Goal: Information Seeking & Learning: Find contact information

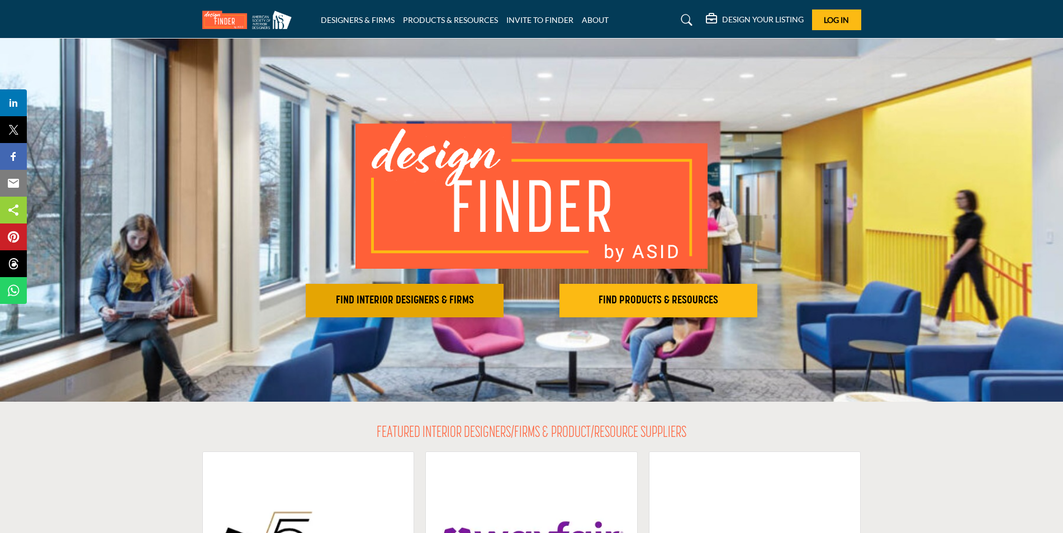
click at [428, 303] on h2 "FIND INTERIOR DESIGNERS & FIRMS" at bounding box center [404, 300] width 191 height 13
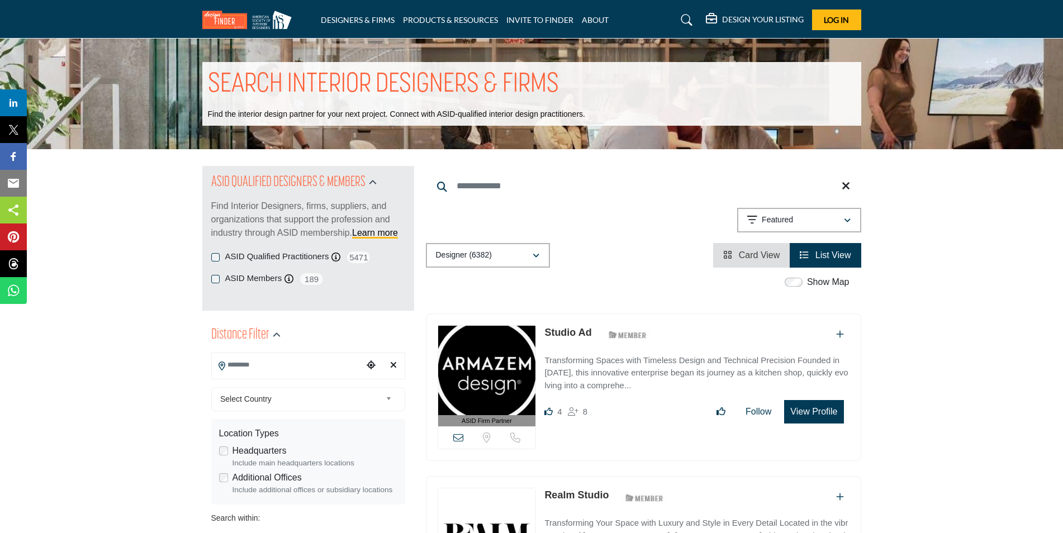
click at [229, 367] on input "Search Location" at bounding box center [287, 365] width 151 height 22
click at [235, 386] on div at bounding box center [308, 385] width 193 height 17
click at [268, 362] on input "Search Location" at bounding box center [287, 365] width 151 height 22
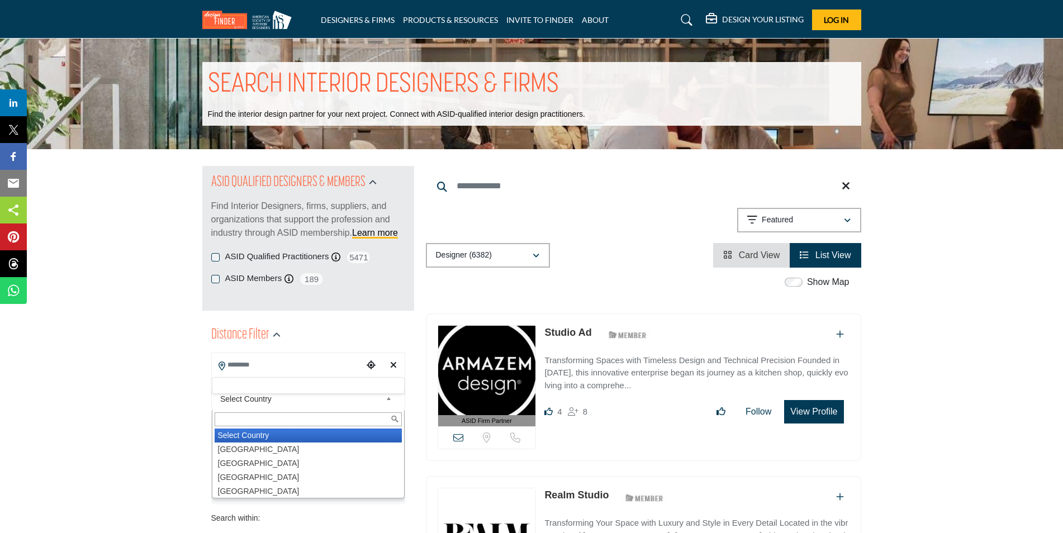
click at [387, 401] on b at bounding box center [391, 399] width 10 height 14
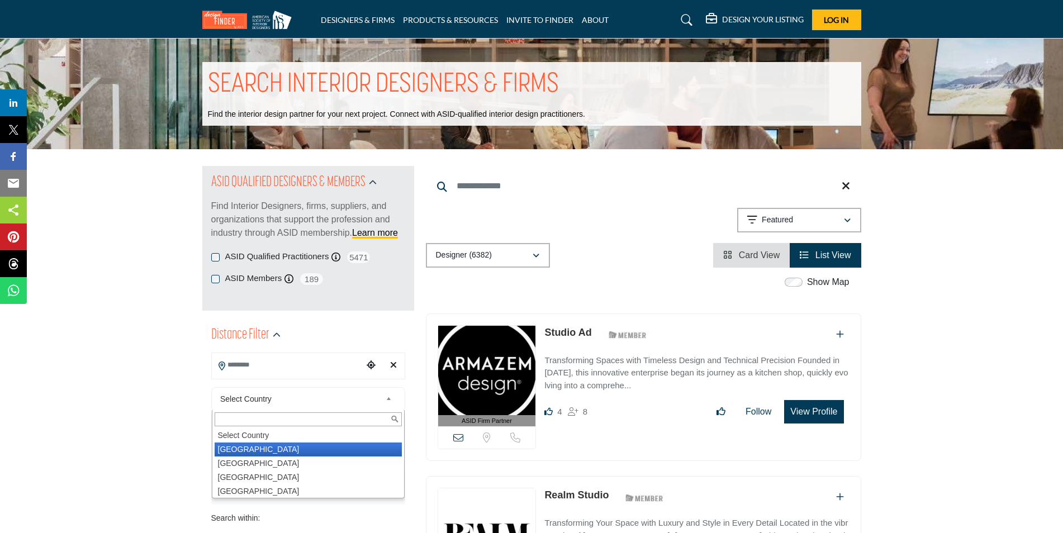
click at [353, 450] on li "United States" at bounding box center [308, 450] width 187 height 14
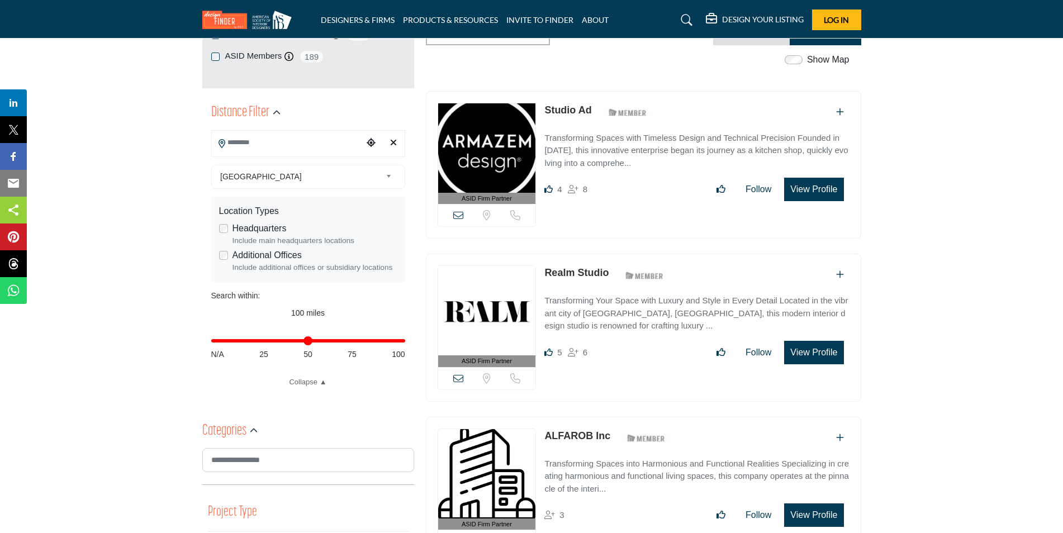
scroll to position [224, 0]
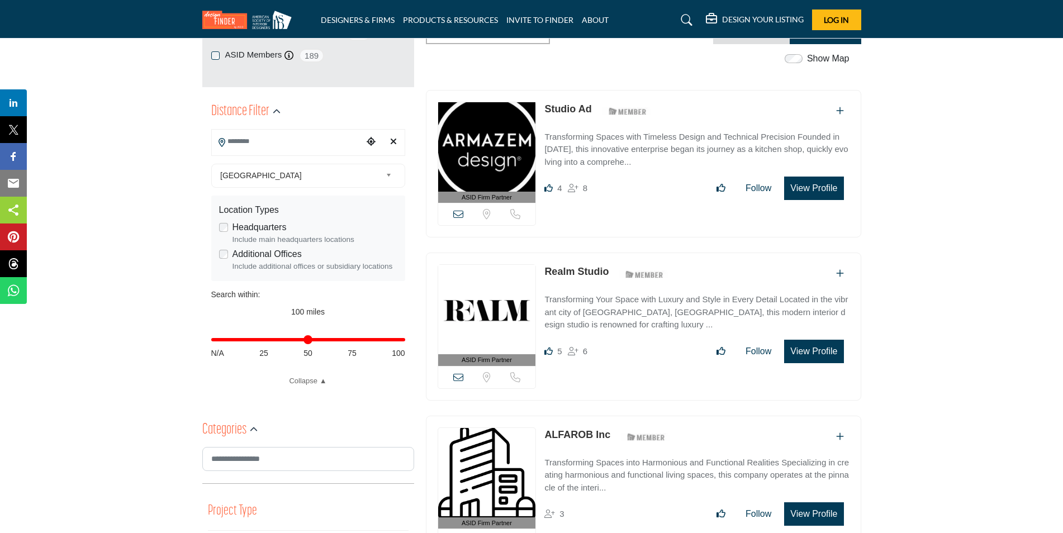
type input "**"
click at [310, 339] on input "Distance in miles" at bounding box center [308, 340] width 194 height 2
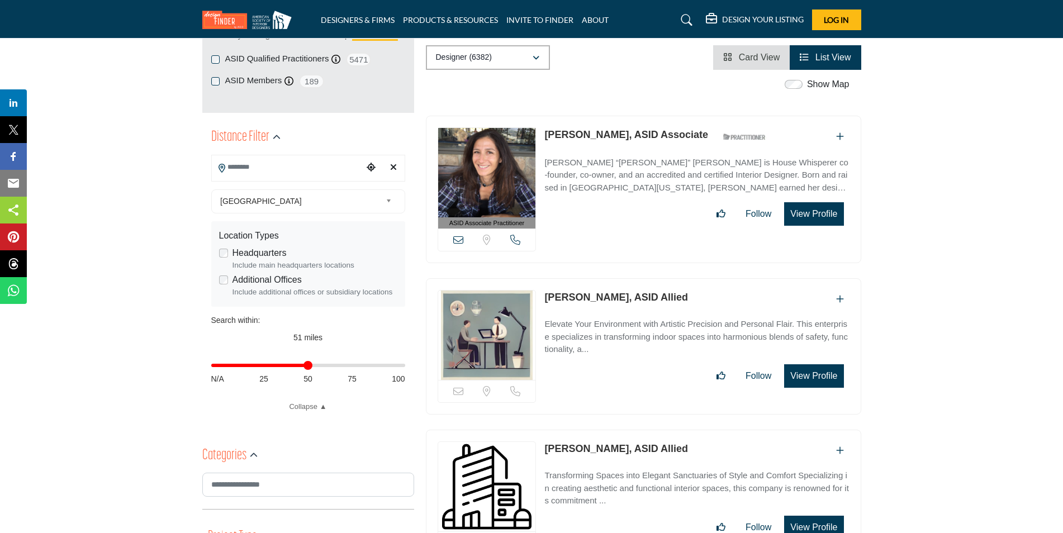
scroll to position [224, 0]
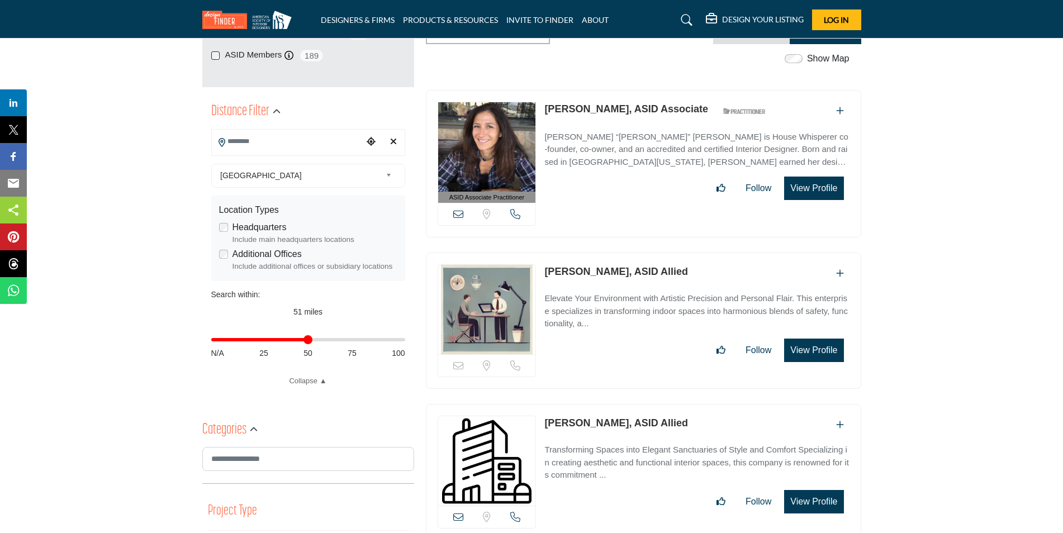
click at [276, 141] on input "Search Location" at bounding box center [287, 142] width 151 height 22
type input "*"
type input "***"
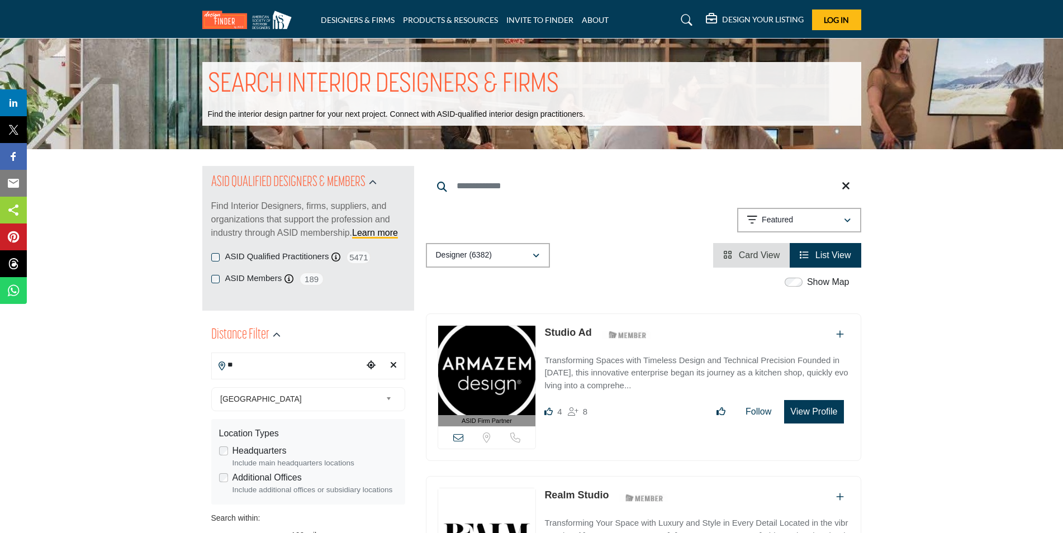
type input "*"
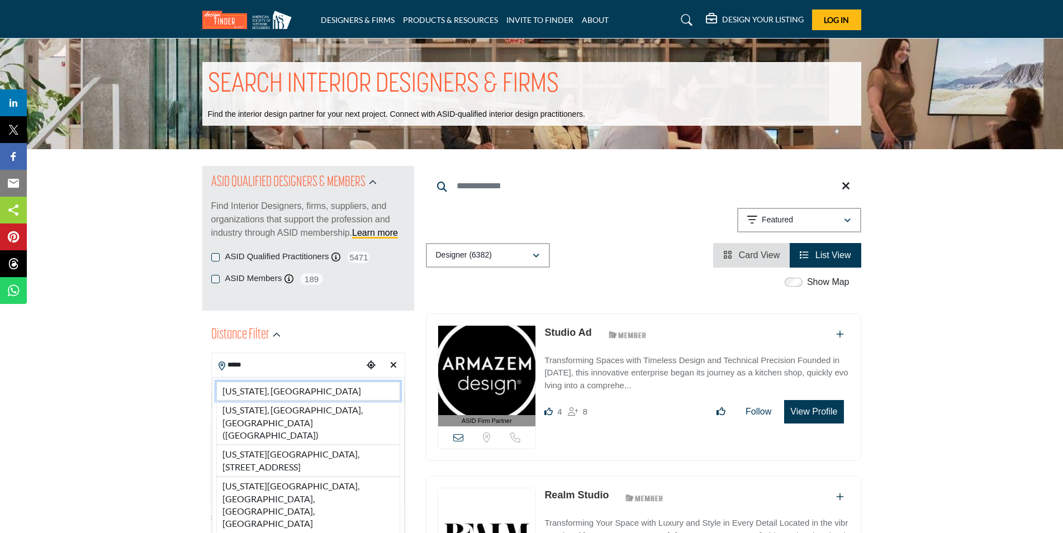
click at [259, 392] on li "Kentucky, USA" at bounding box center [308, 391] width 184 height 19
type input "**********"
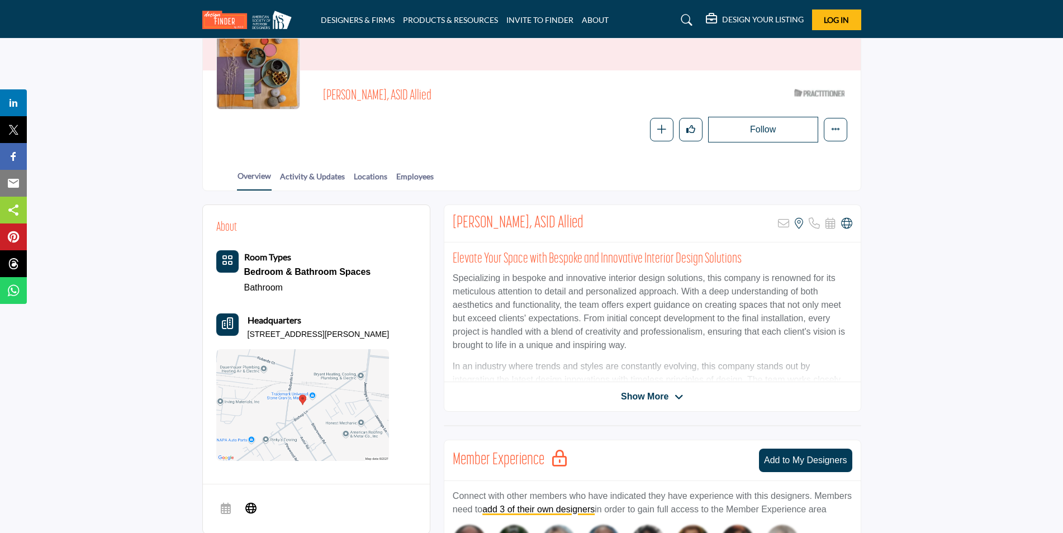
click at [668, 399] on span "Show More" at bounding box center [652, 396] width 63 height 13
